Goal: Task Accomplishment & Management: Use online tool/utility

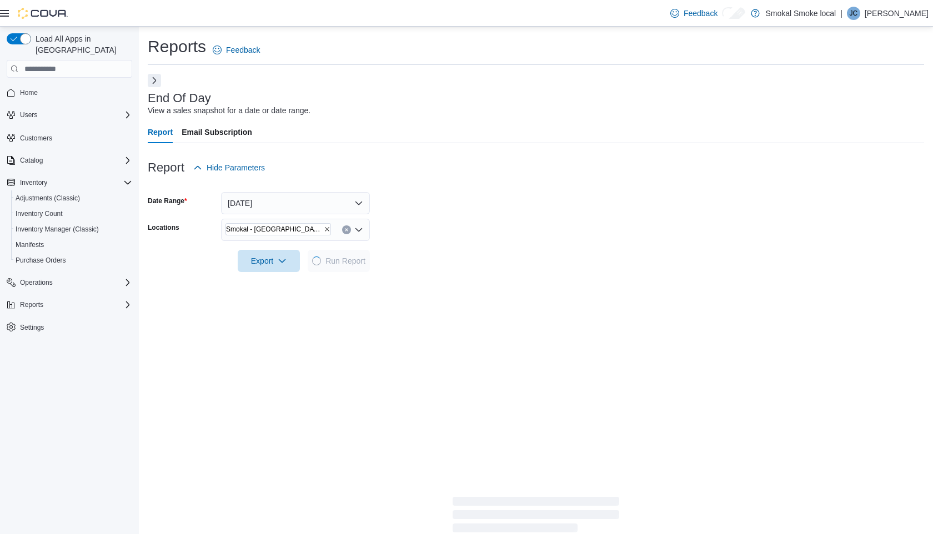
scroll to position [78, 0]
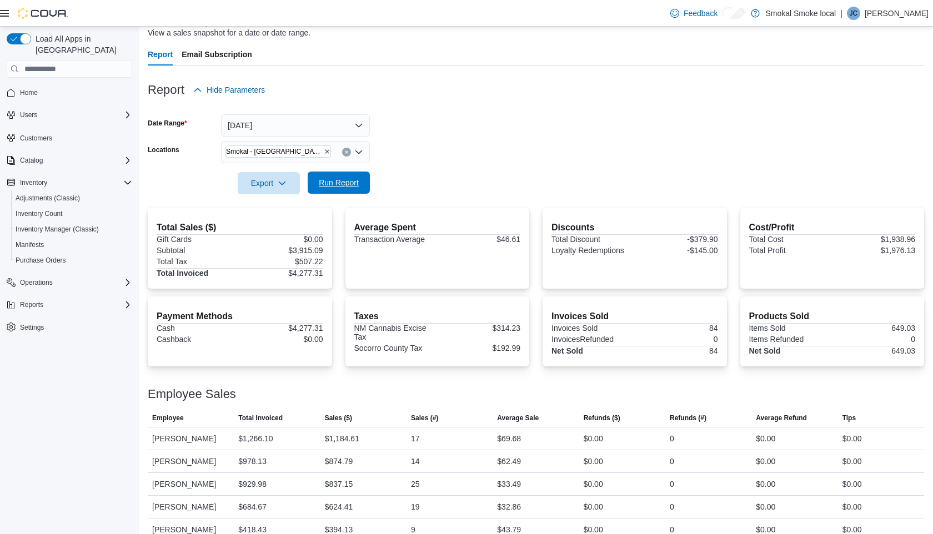
click at [340, 191] on span "Run Report" at bounding box center [339, 183] width 62 height 22
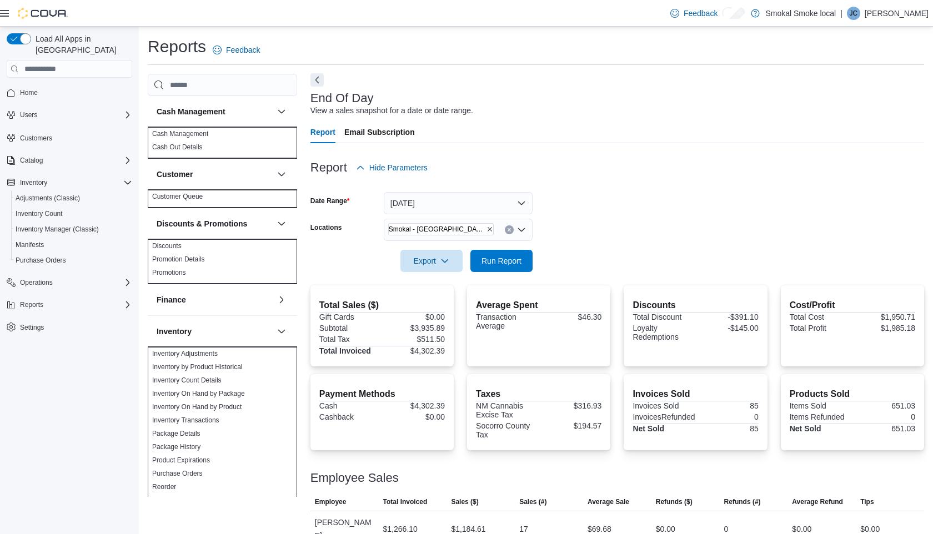
click at [310, 79] on button "Next" at bounding box center [316, 79] width 13 height 13
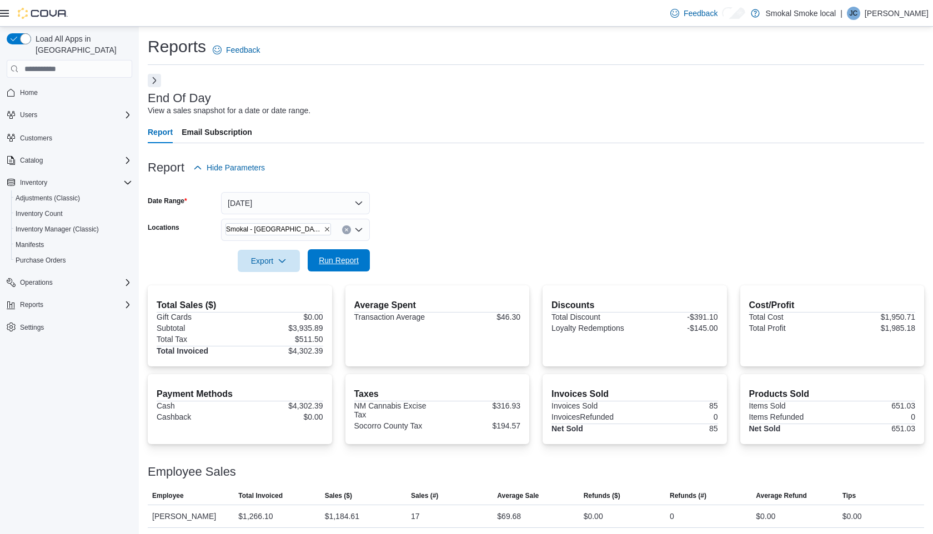
click at [331, 269] on span "Run Report" at bounding box center [339, 260] width 62 height 22
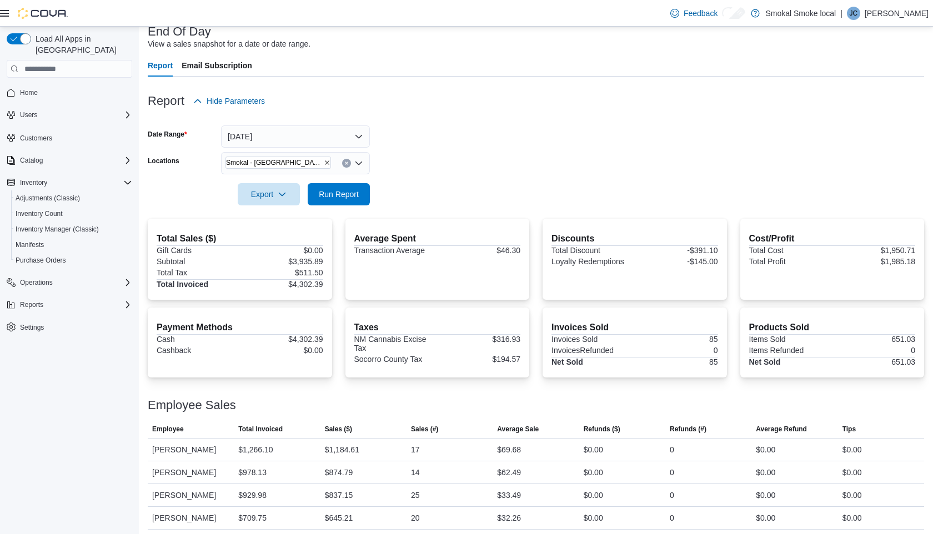
scroll to position [78, 0]
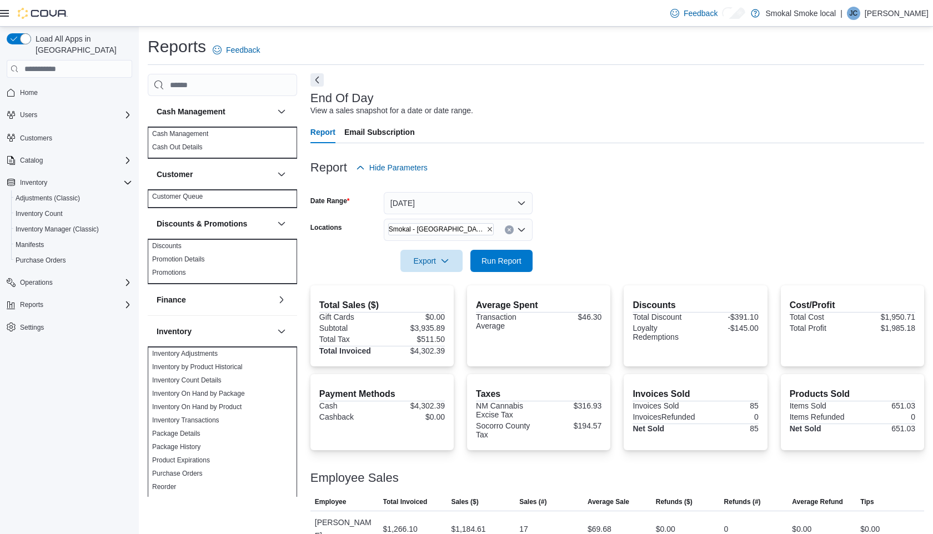
click at [310, 77] on button "Next" at bounding box center [316, 79] width 13 height 13
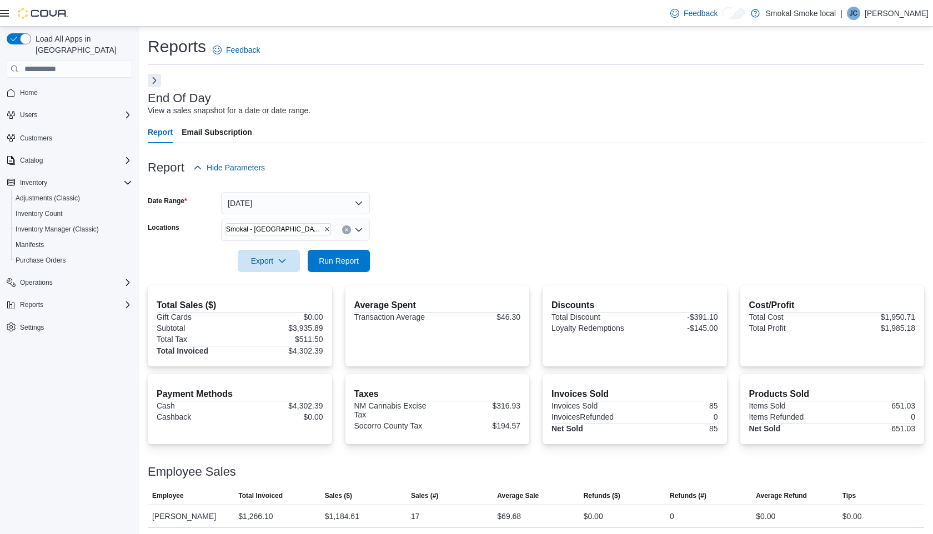
click at [308, 231] on div "Smokal - [GEOGRAPHIC_DATA]" at bounding box center [295, 230] width 149 height 22
click at [397, 261] on form "Date Range Today Locations Smokal - Socorro Combo box. Selected. Smokal - Socor…" at bounding box center [536, 225] width 776 height 93
click at [359, 261] on span "Run Report" at bounding box center [339, 260] width 62 height 22
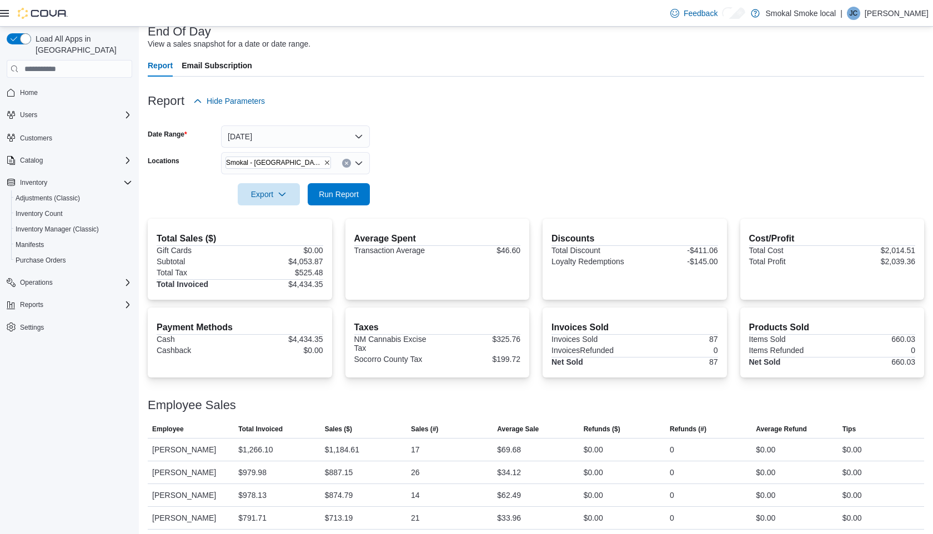
scroll to position [78, 0]
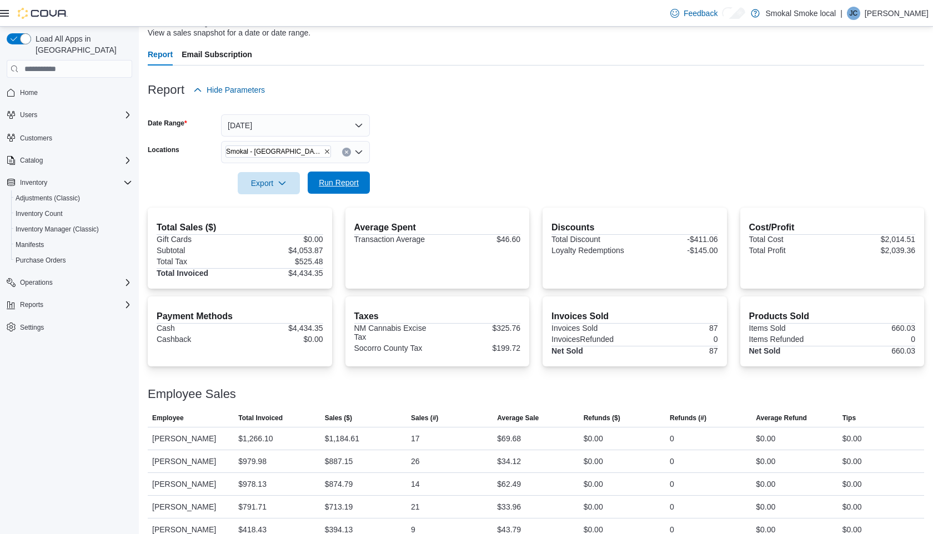
click at [348, 178] on span "Run Report" at bounding box center [339, 182] width 40 height 11
click at [346, 153] on icon "Clear input" at bounding box center [346, 152] width 4 height 4
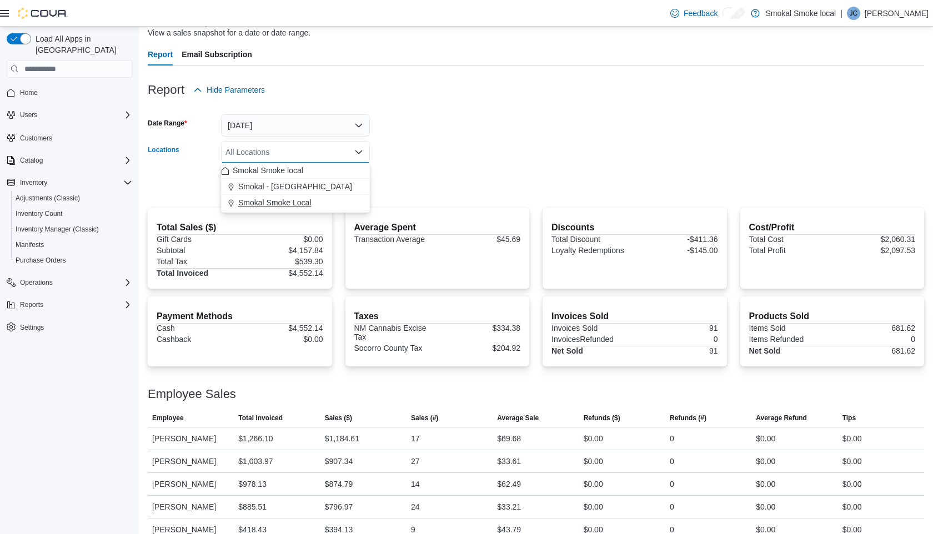
click at [304, 202] on span "Smokal Smoke Local" at bounding box center [274, 202] width 73 height 11
click at [401, 190] on form "Date Range Today Locations Smokal Smoke Local Combo box. Selected. Smokal Smoke…" at bounding box center [536, 147] width 776 height 93
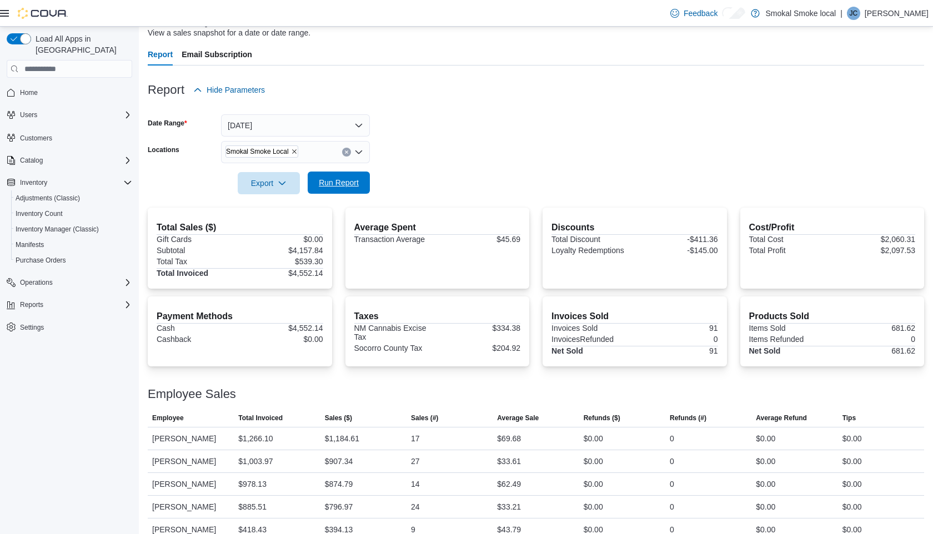
click at [356, 185] on span "Run Report" at bounding box center [339, 182] width 40 height 11
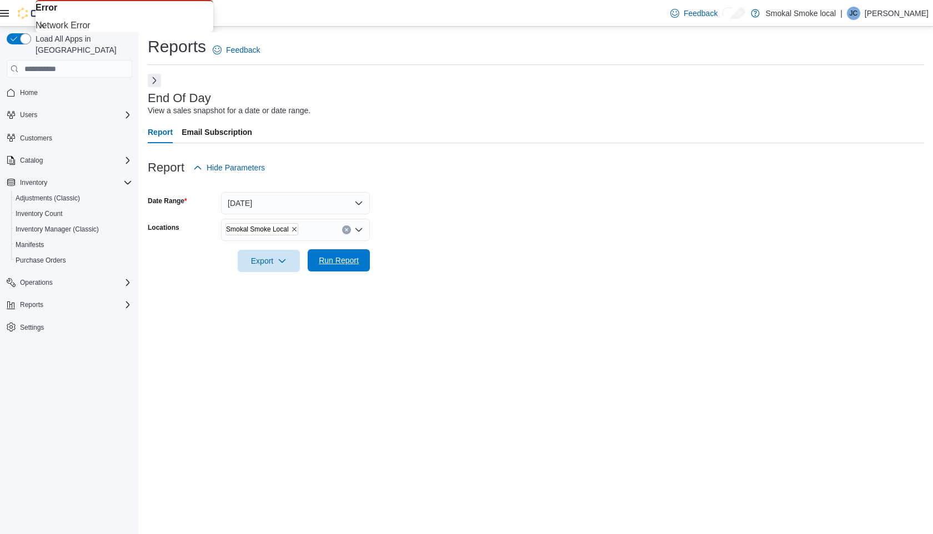
click at [358, 260] on span "Run Report" at bounding box center [339, 260] width 40 height 11
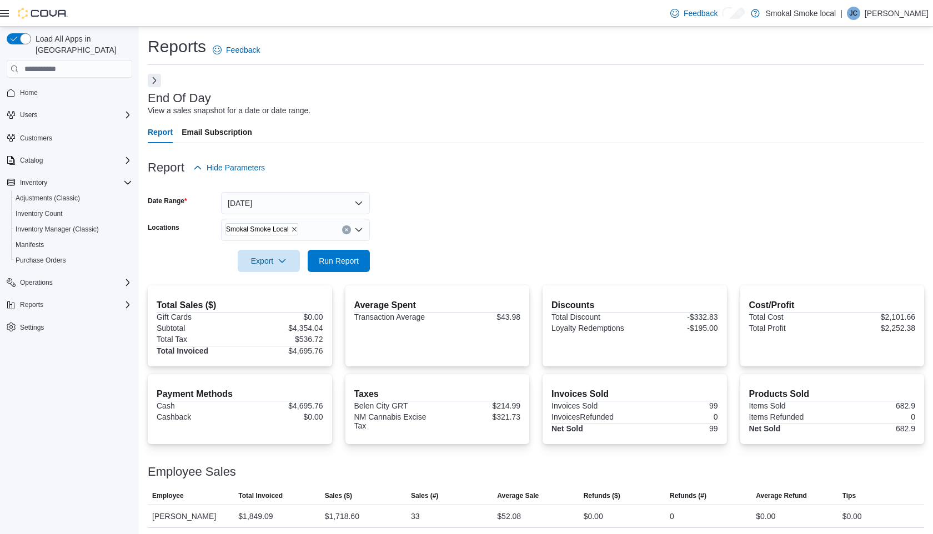
click at [345, 230] on icon "Clear input" at bounding box center [346, 230] width 4 height 4
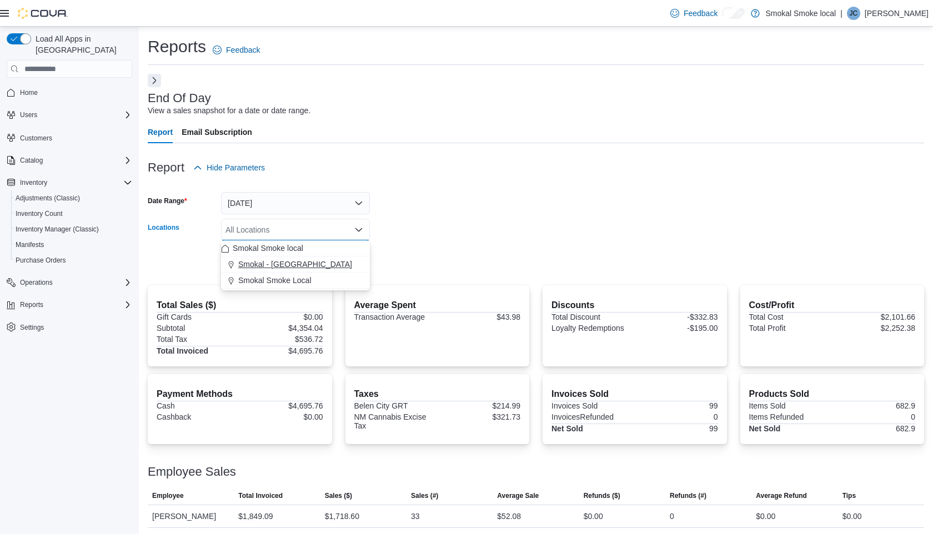
click at [319, 268] on div "Smokal - [GEOGRAPHIC_DATA]" at bounding box center [295, 264] width 149 height 11
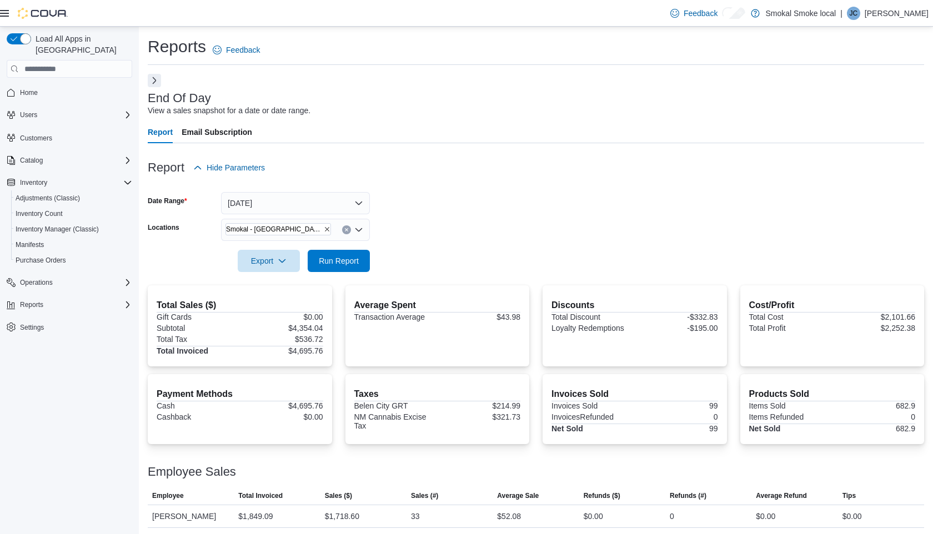
click at [432, 250] on form "Date Range Today Locations Smokal - Socorro Export Run Report" at bounding box center [536, 225] width 776 height 93
click at [354, 260] on span "Run Report" at bounding box center [339, 260] width 40 height 11
